Goal: Information Seeking & Learning: Learn about a topic

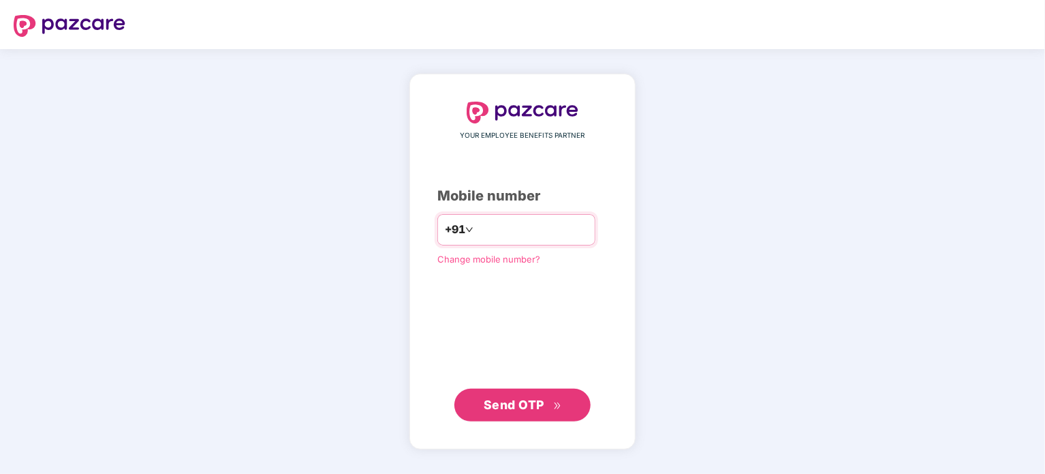
click at [494, 232] on input "number" at bounding box center [532, 230] width 112 height 22
click at [486, 228] on input "**********" at bounding box center [532, 230] width 112 height 22
click at [491, 226] on input "**********" at bounding box center [532, 230] width 112 height 22
type input "**********"
click at [506, 418] on button "Send OTP" at bounding box center [522, 404] width 136 height 33
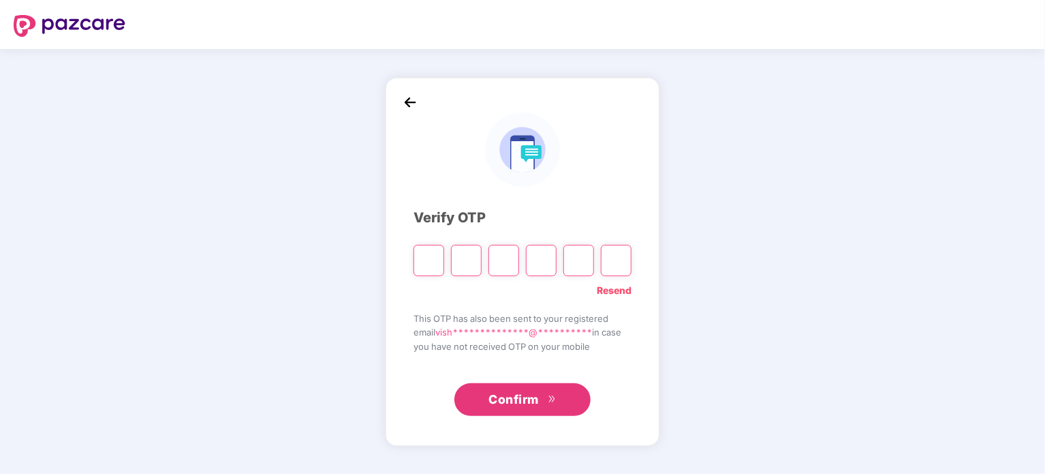
type input "*"
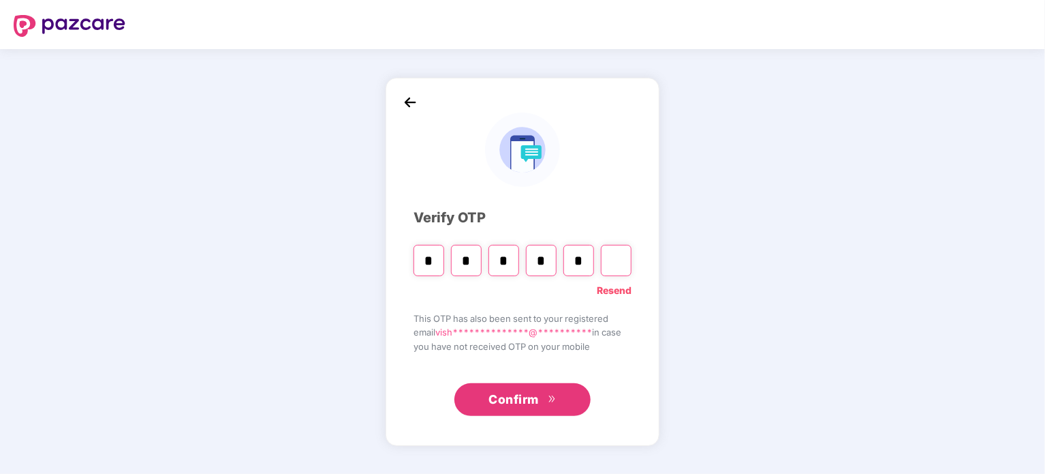
type input "*"
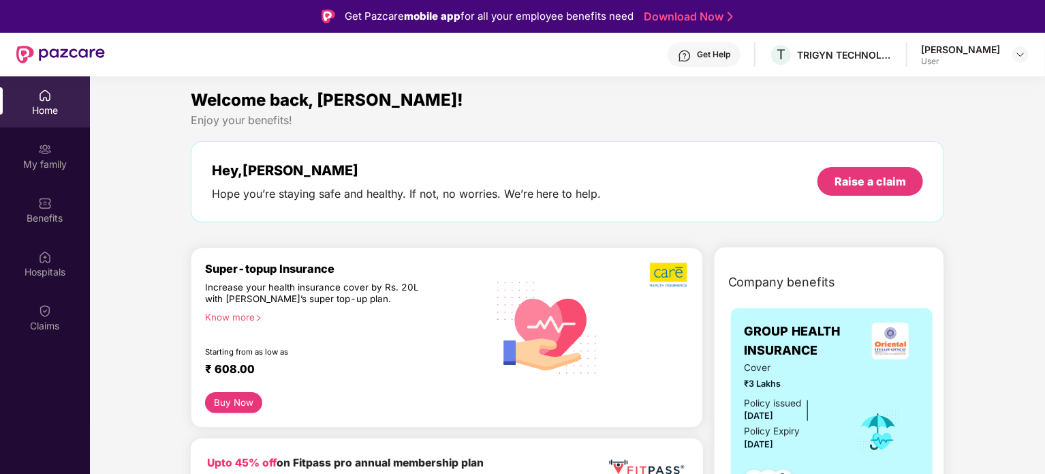
scroll to position [68, 0]
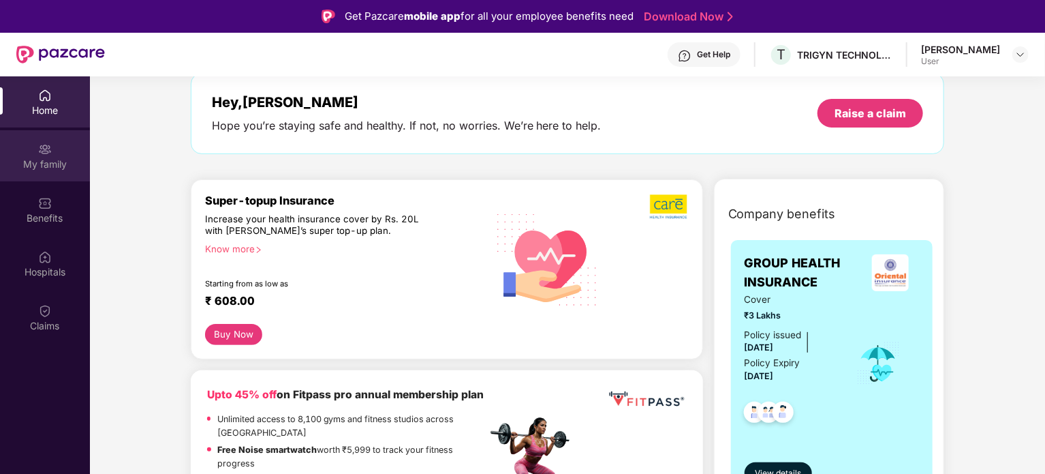
click at [42, 149] on img at bounding box center [45, 149] width 14 height 14
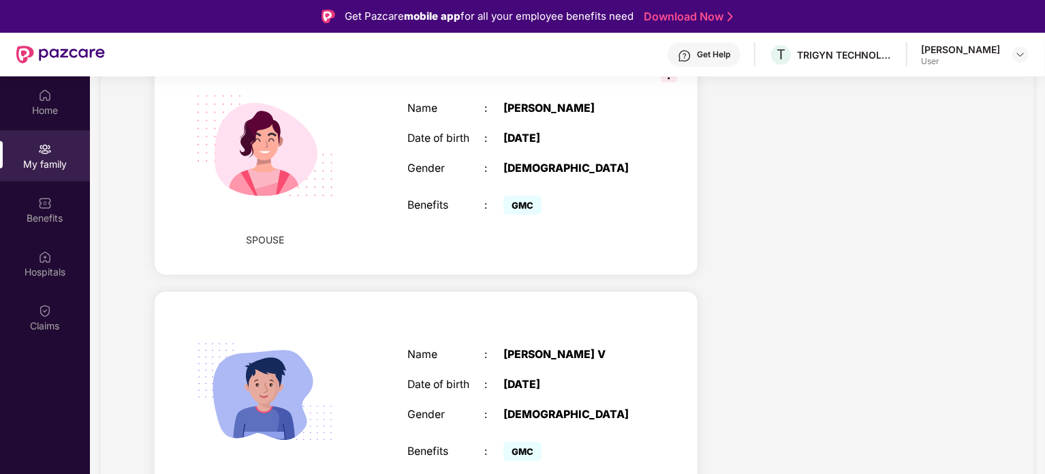
scroll to position [19, 0]
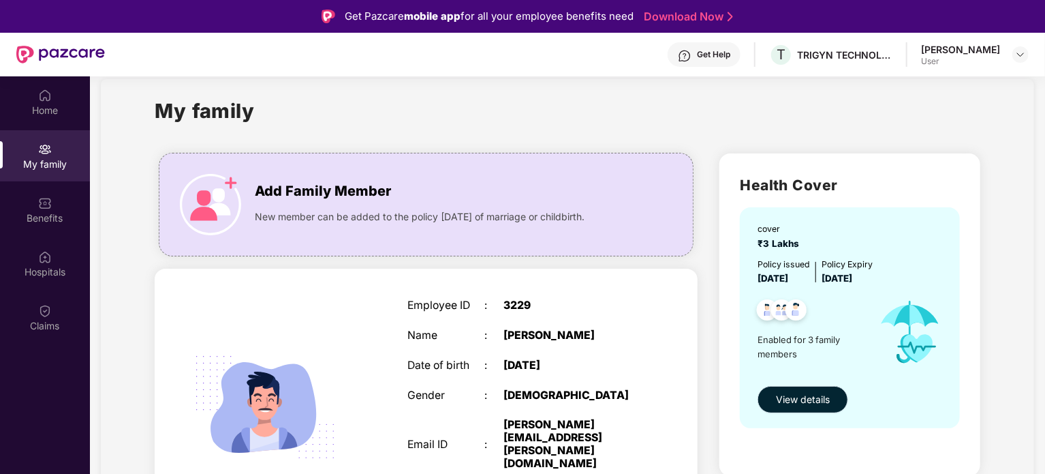
click at [809, 403] on span "View details" at bounding box center [803, 399] width 54 height 15
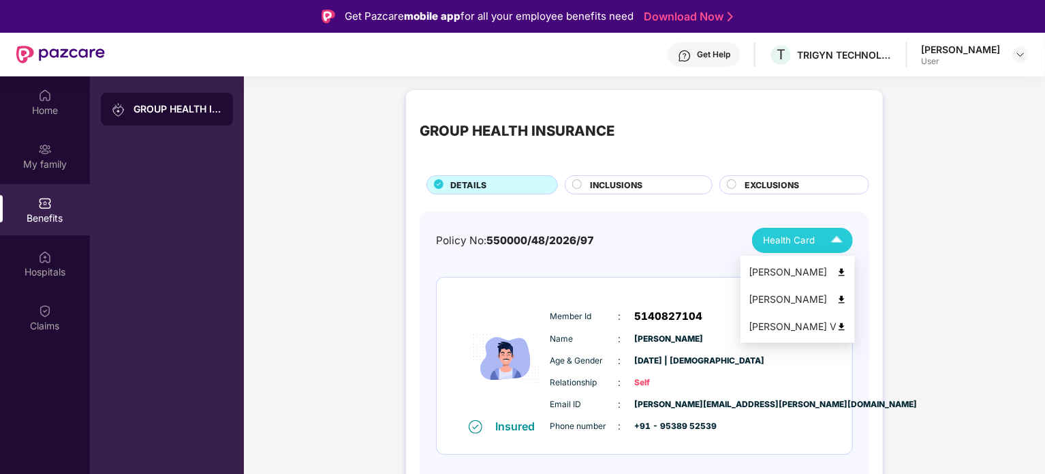
click at [835, 239] on img at bounding box center [837, 240] width 24 height 24
click at [660, 186] on div "INCLUSIONS" at bounding box center [644, 186] width 122 height 15
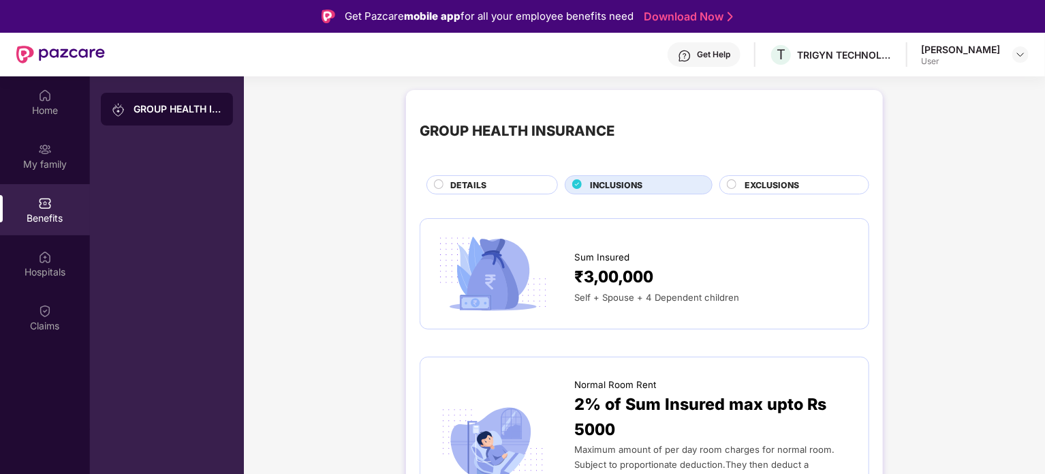
click at [763, 189] on span "EXCLUSIONS" at bounding box center [772, 185] width 55 height 13
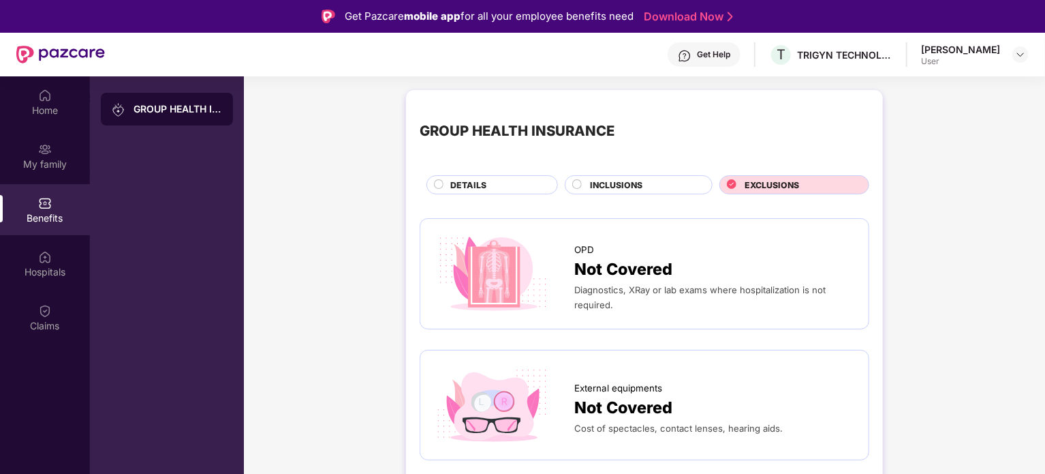
click at [527, 192] on div "DETAILS" at bounding box center [497, 186] width 107 height 15
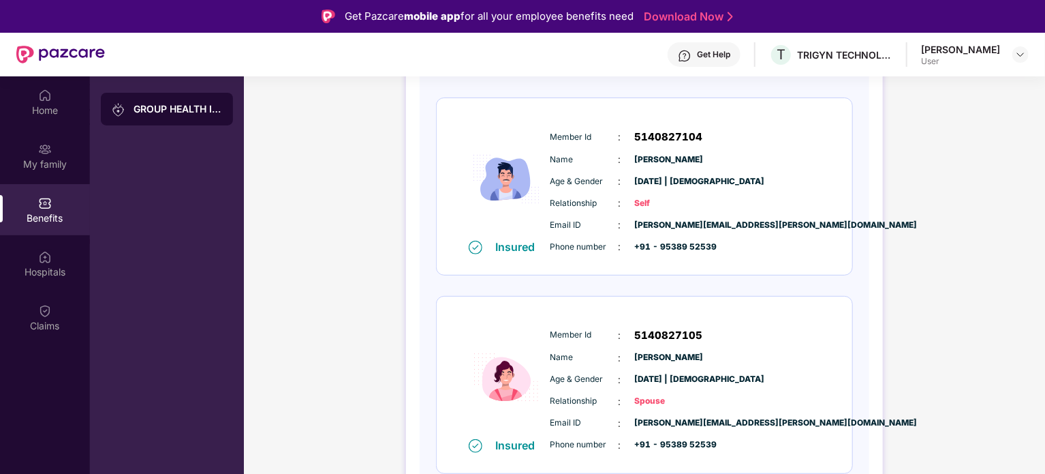
scroll to position [43, 0]
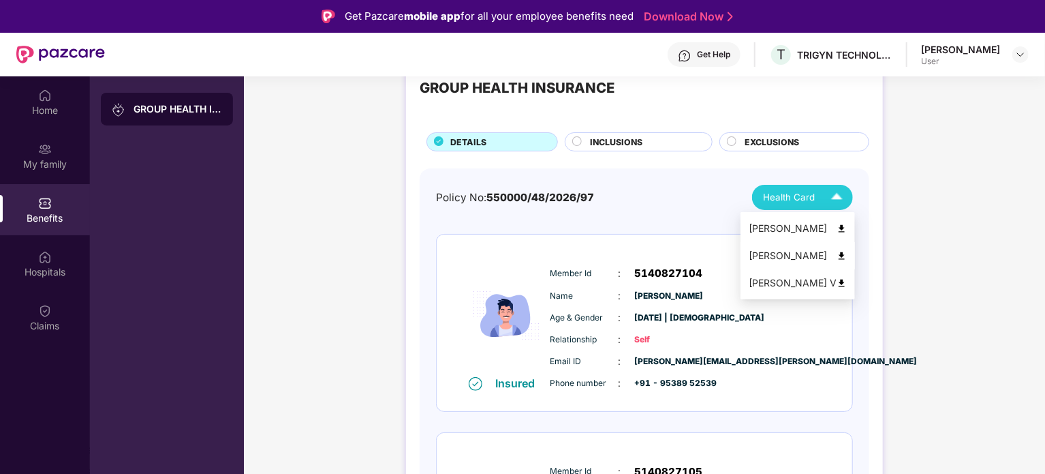
click at [847, 256] on img at bounding box center [842, 256] width 10 height 10
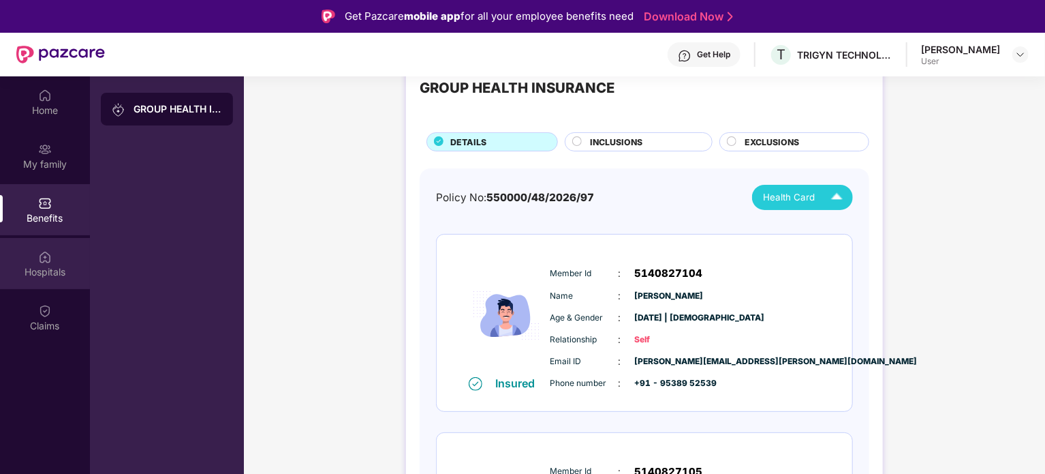
click at [37, 272] on div "Hospitals" at bounding box center [45, 272] width 90 height 14
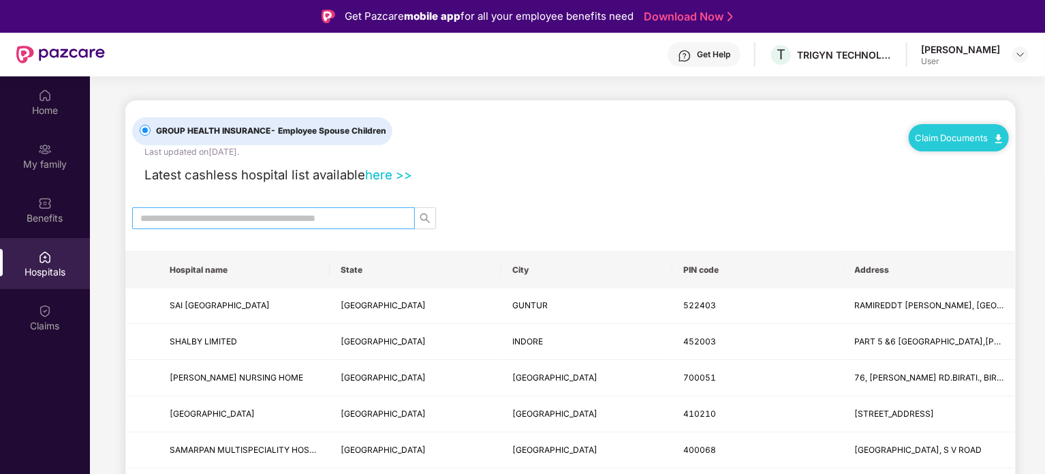
click at [228, 217] on input "text" at bounding box center [268, 218] width 256 height 15
click at [332, 217] on input "text" at bounding box center [268, 218] width 256 height 15
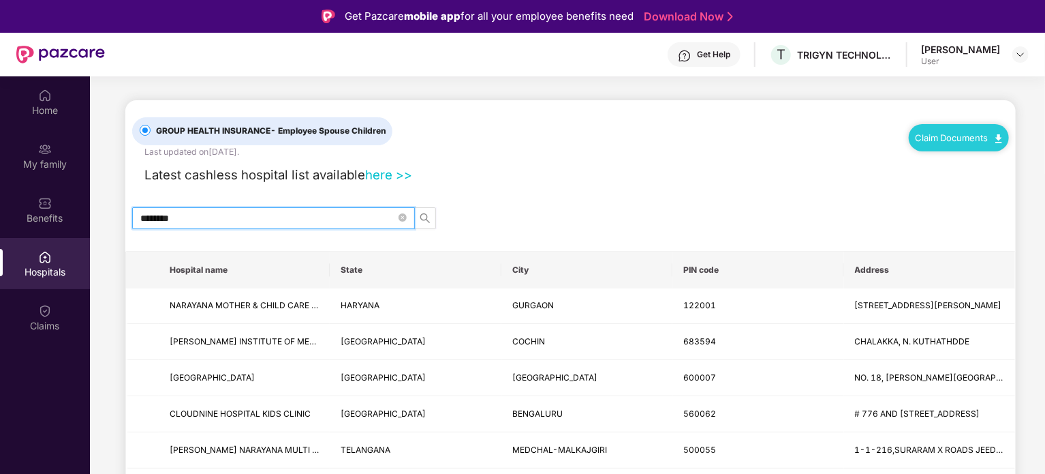
click at [357, 266] on th "State" at bounding box center [415, 269] width 171 height 37
click at [262, 213] on input "********" at bounding box center [268, 218] width 256 height 15
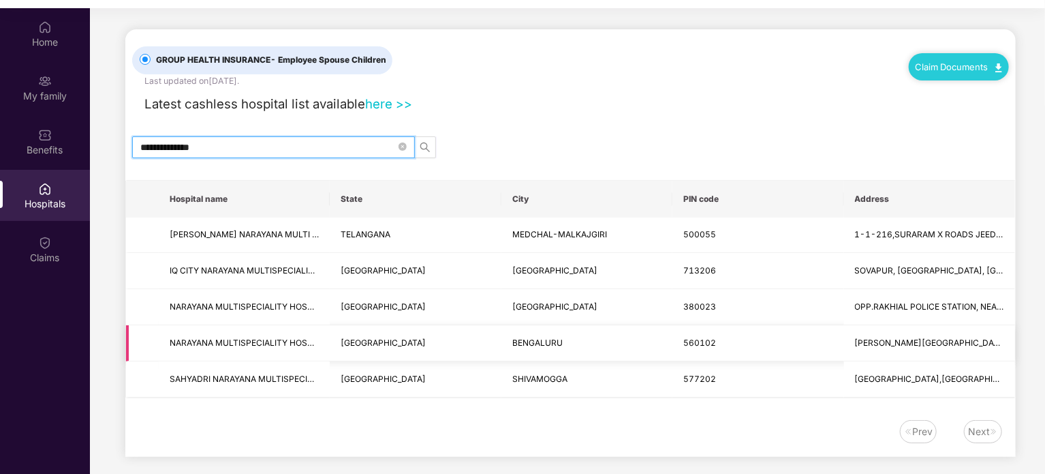
scroll to position [76, 0]
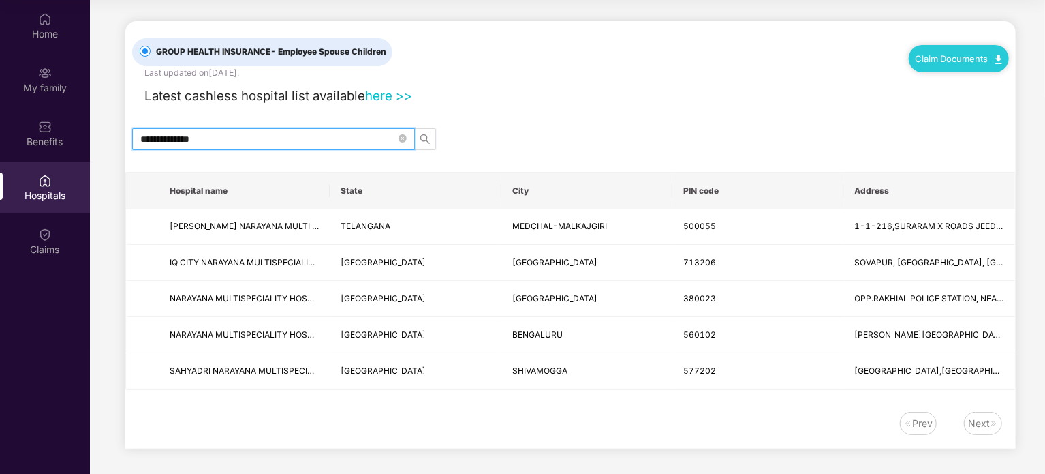
type input "**********"
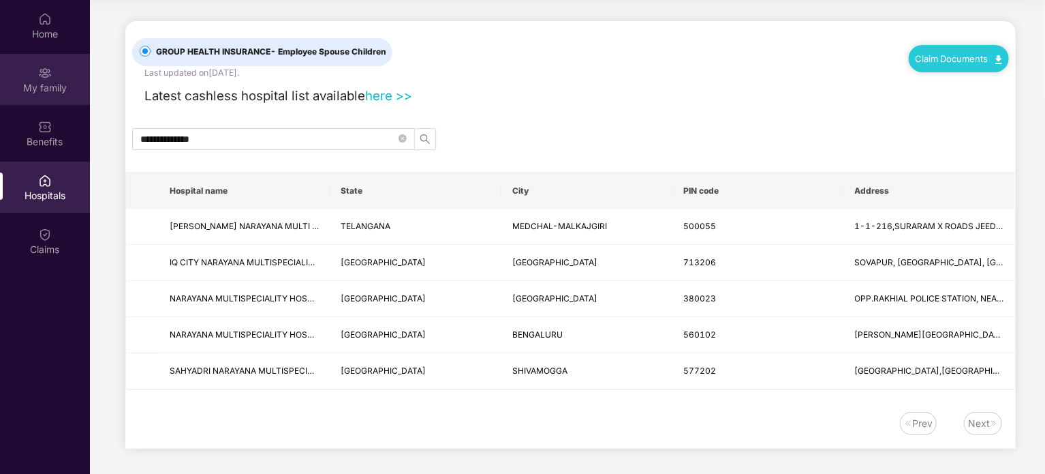
click at [52, 89] on div "My family" at bounding box center [45, 88] width 90 height 14
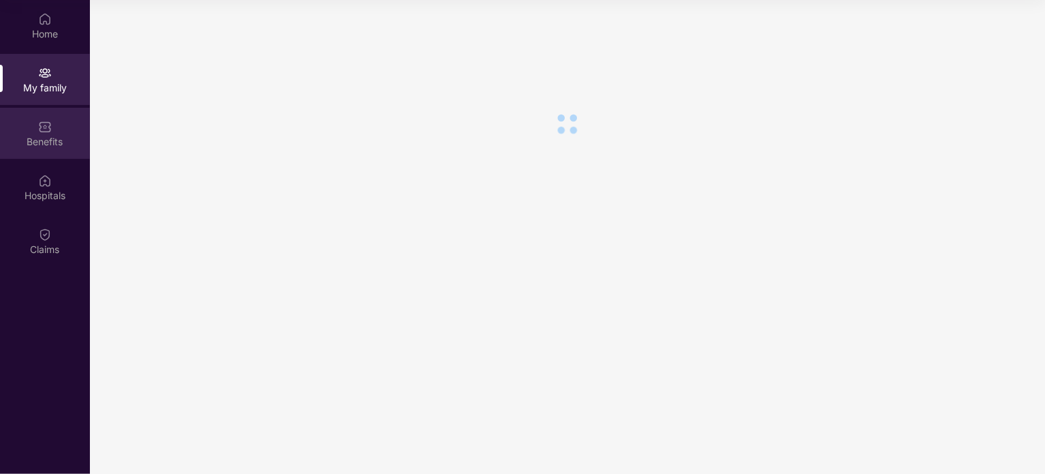
click at [44, 135] on div "Benefits" at bounding box center [45, 142] width 90 height 14
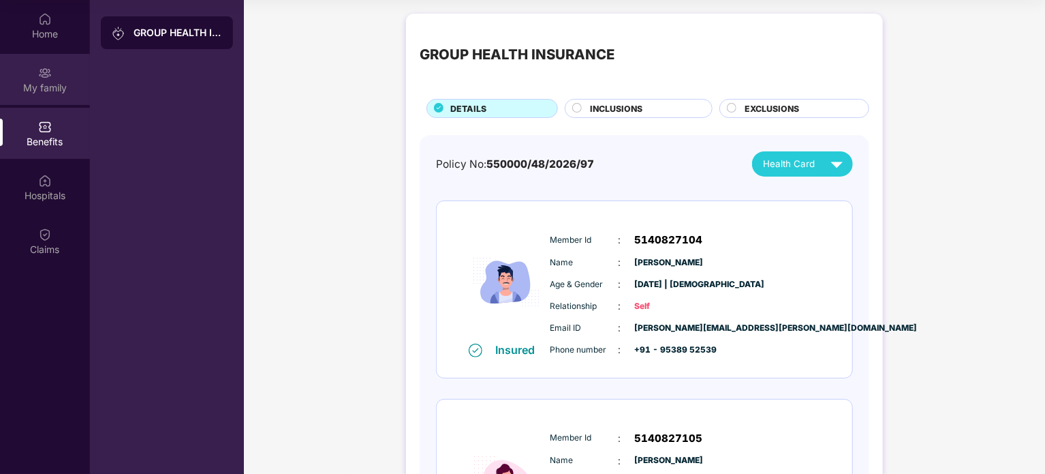
click at [37, 87] on div "My family" at bounding box center [45, 88] width 90 height 14
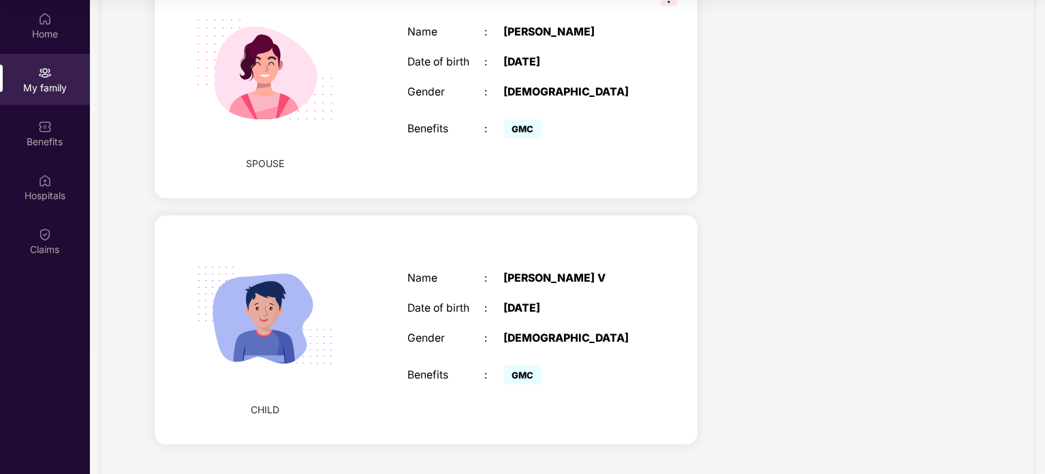
scroll to position [292, 0]
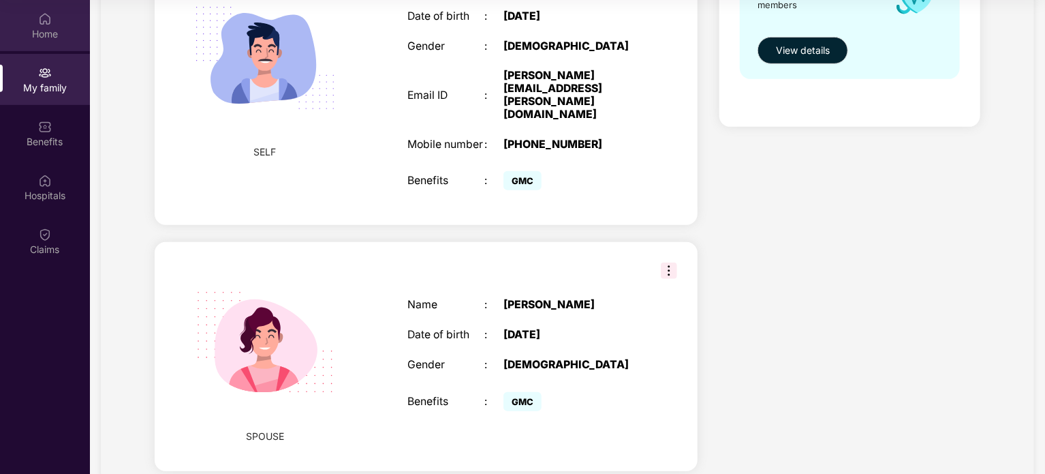
click at [47, 21] on img at bounding box center [45, 19] width 14 height 14
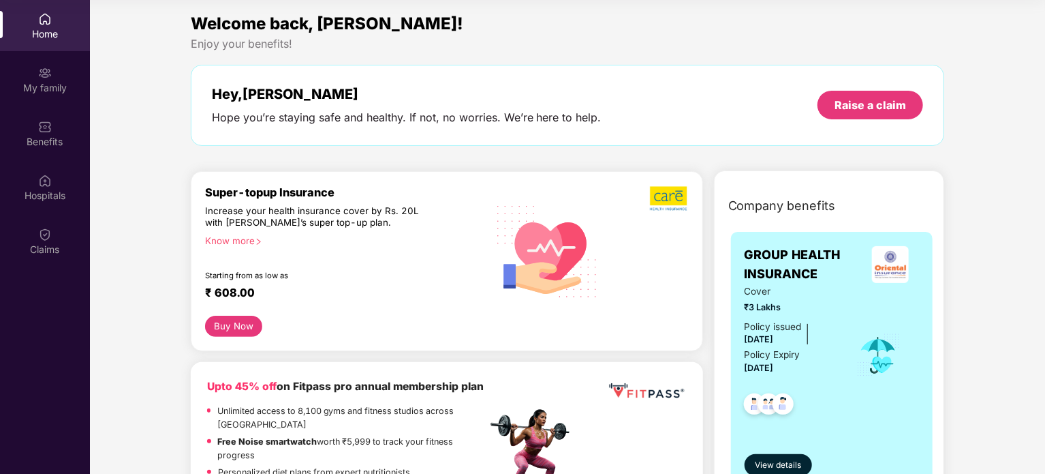
scroll to position [68, 0]
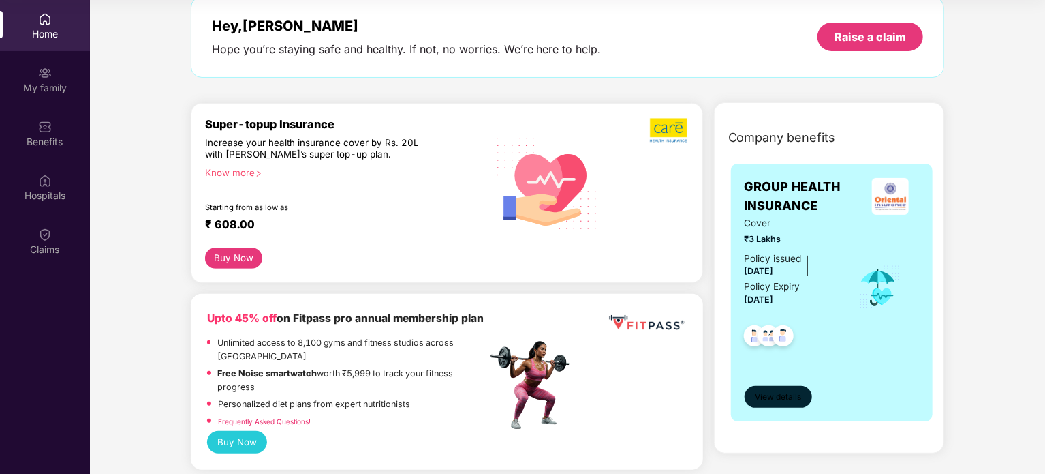
click at [773, 398] on span "View details" at bounding box center [778, 396] width 46 height 13
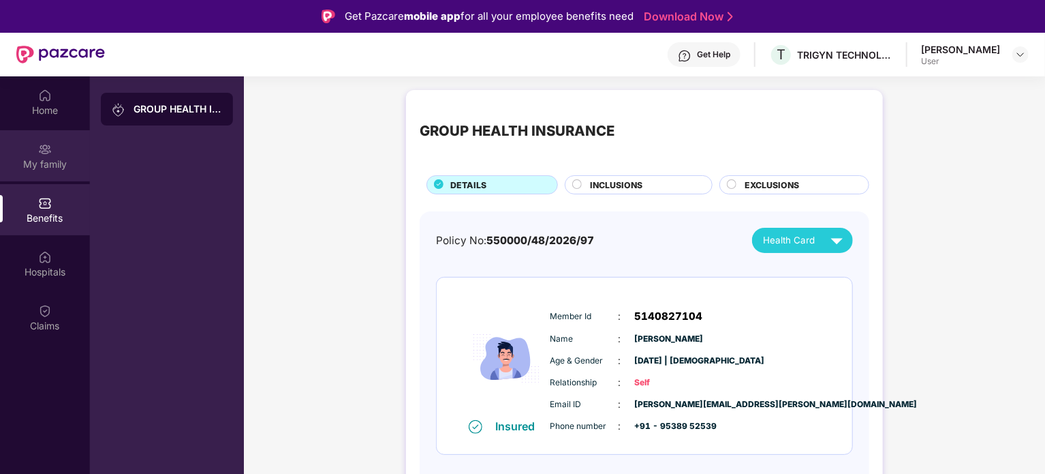
click at [35, 159] on div "My family" at bounding box center [45, 164] width 90 height 14
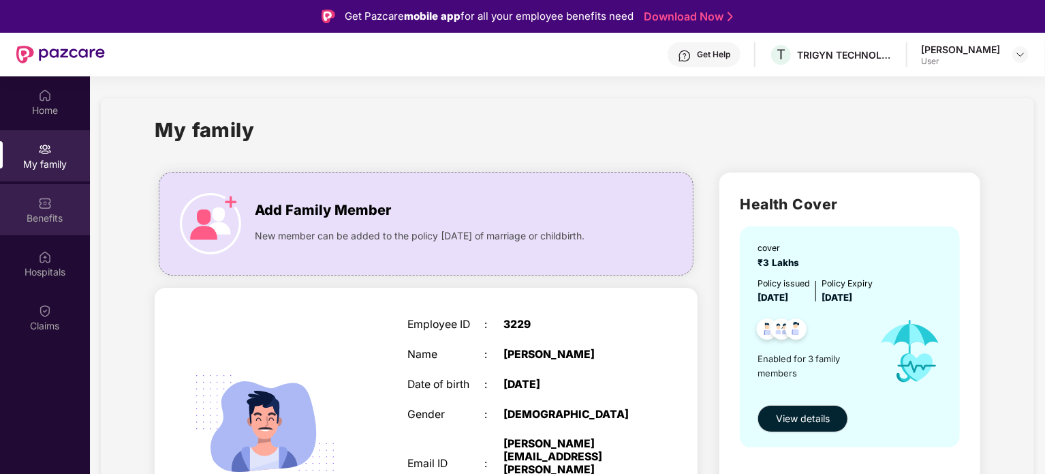
click at [46, 211] on div "Benefits" at bounding box center [45, 218] width 90 height 14
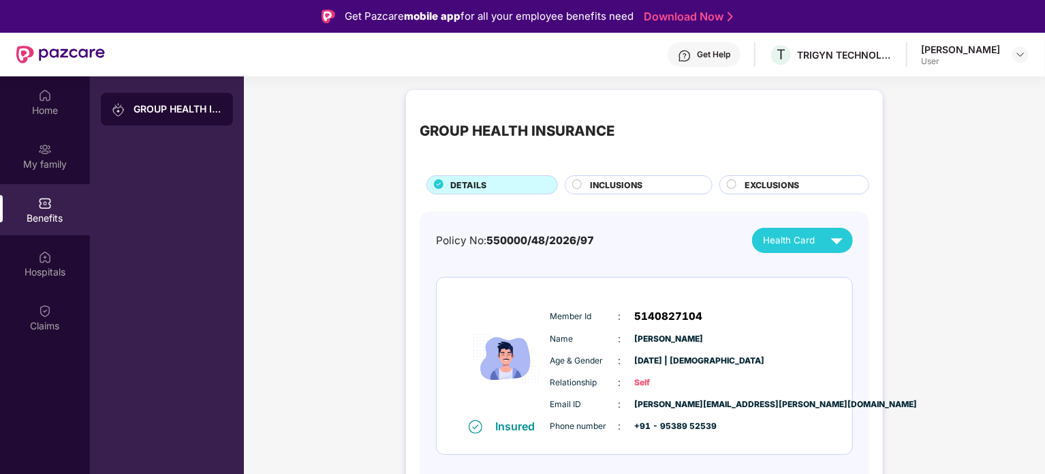
click at [660, 185] on div "INCLUSIONS" at bounding box center [644, 186] width 122 height 15
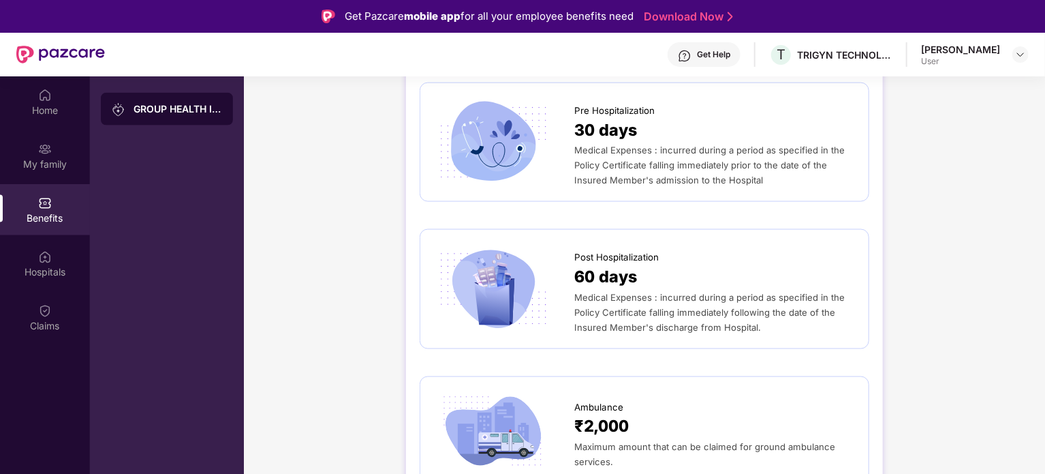
scroll to position [749, 0]
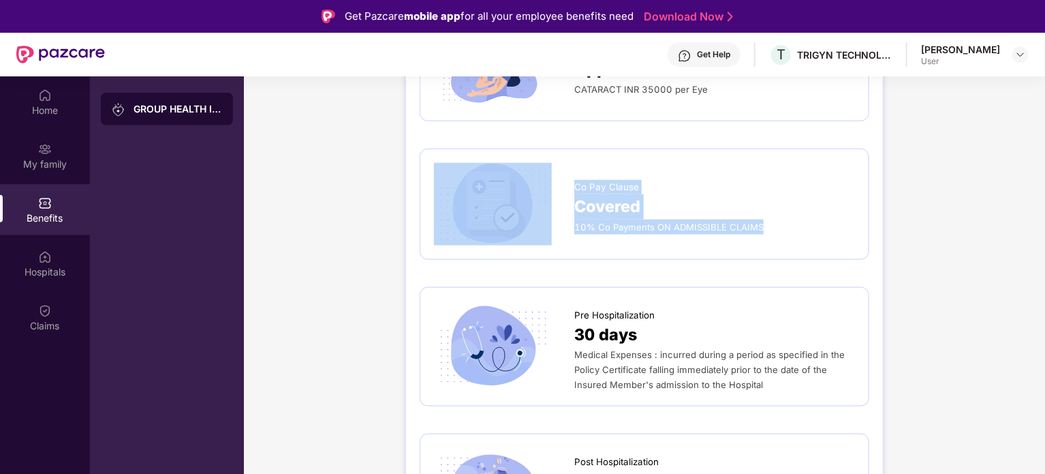
drag, startPoint x: 786, startPoint y: 217, endPoint x: 504, endPoint y: 165, distance: 287.6
click at [504, 165] on div "Co Pay Clause Covered 10% Co Payments ON ADMISSIBLE CLAIMS" at bounding box center [644, 204] width 421 height 82
copy div "Co Pay Clause Covered 10% Co Payments ON ADMISSIBLE CLAIMS"
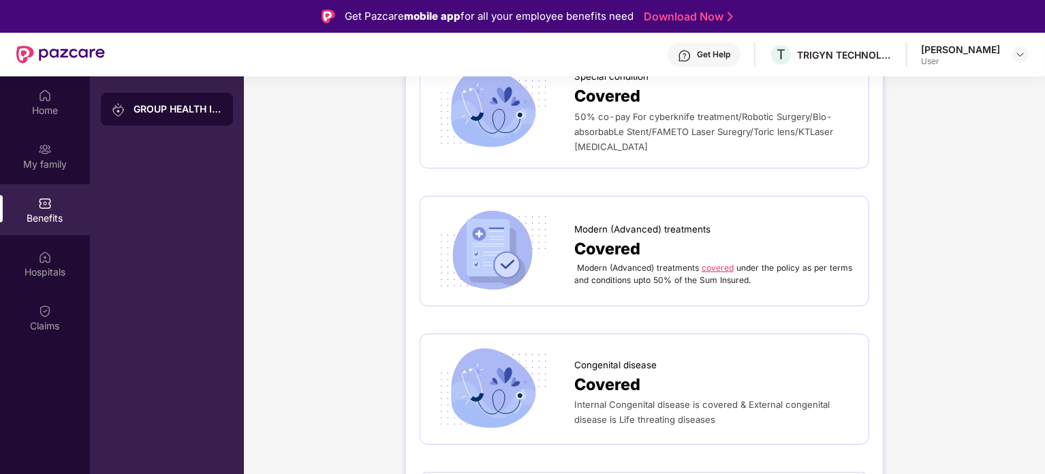
scroll to position [2454, 0]
